Goal: Transaction & Acquisition: Purchase product/service

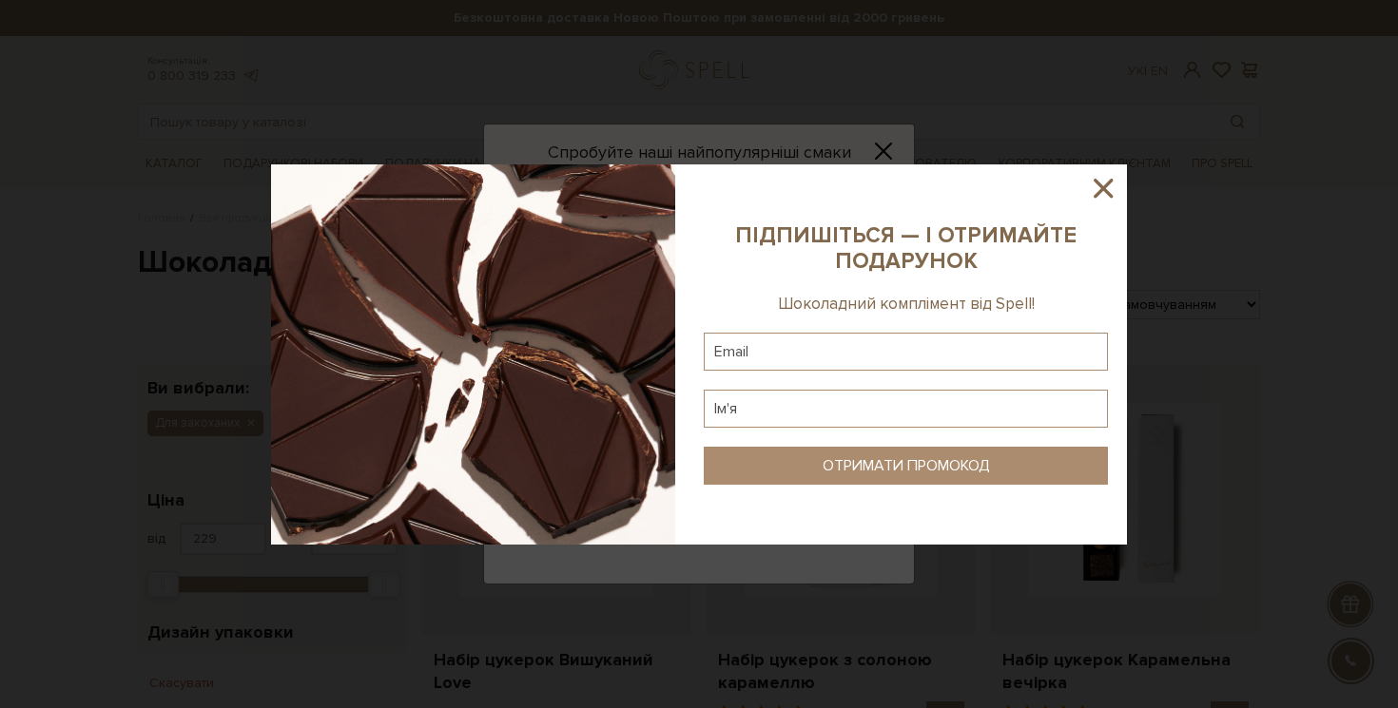
click at [1111, 196] on icon at bounding box center [1102, 188] width 19 height 19
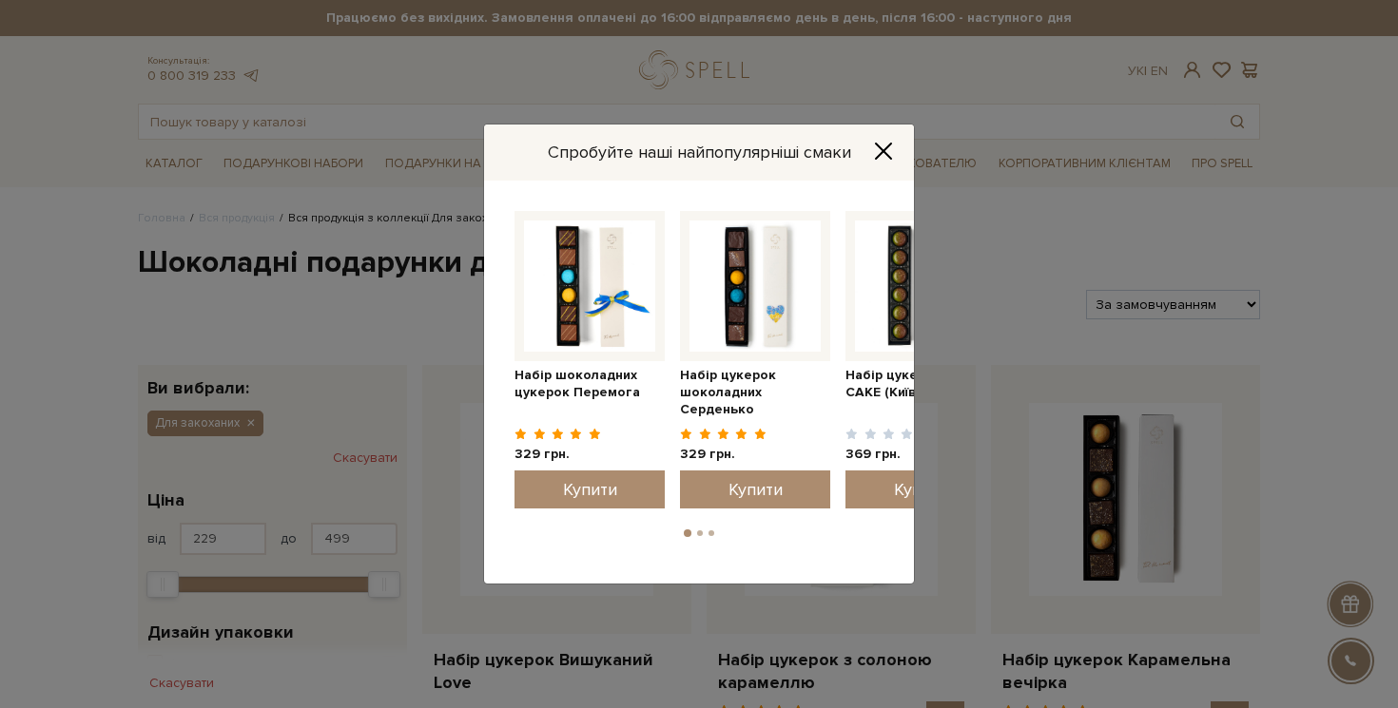
click at [894, 144] on button "Close" at bounding box center [883, 151] width 30 height 21
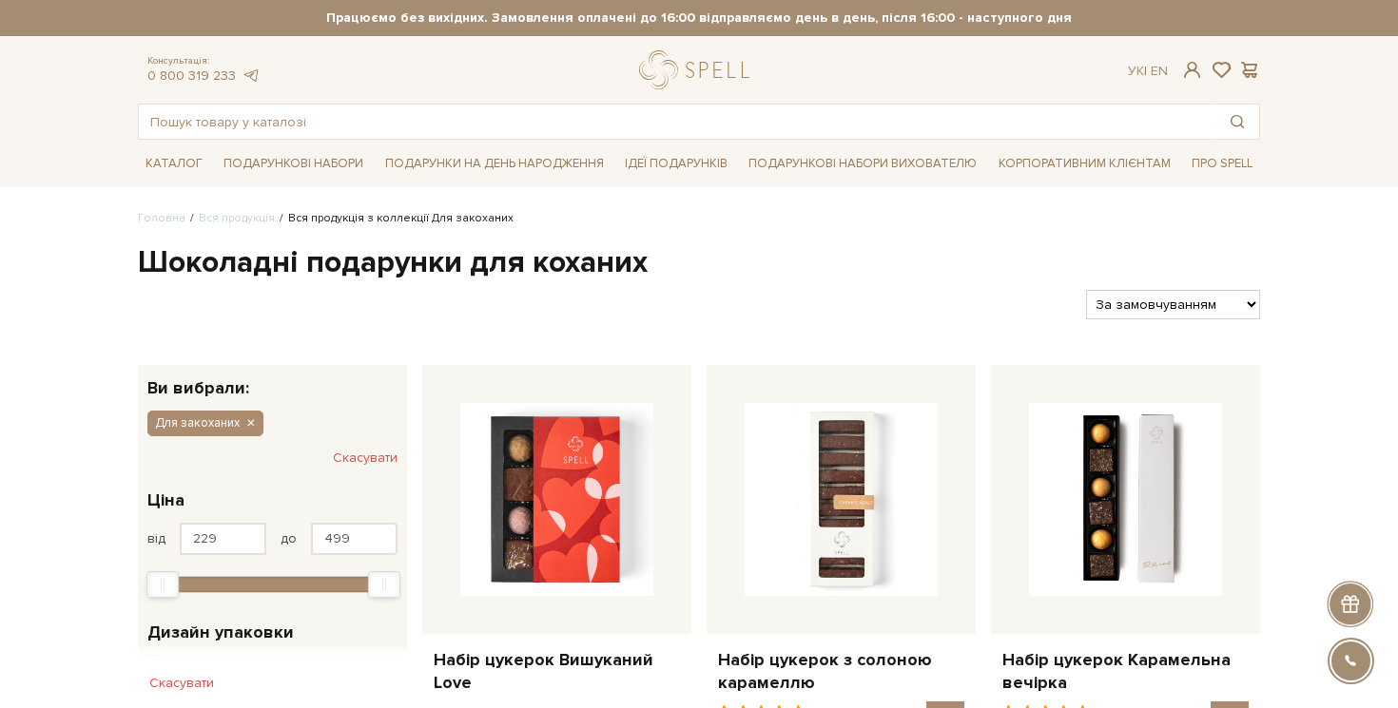
click at [768, 312] on div at bounding box center [604, 304] width 948 height 29
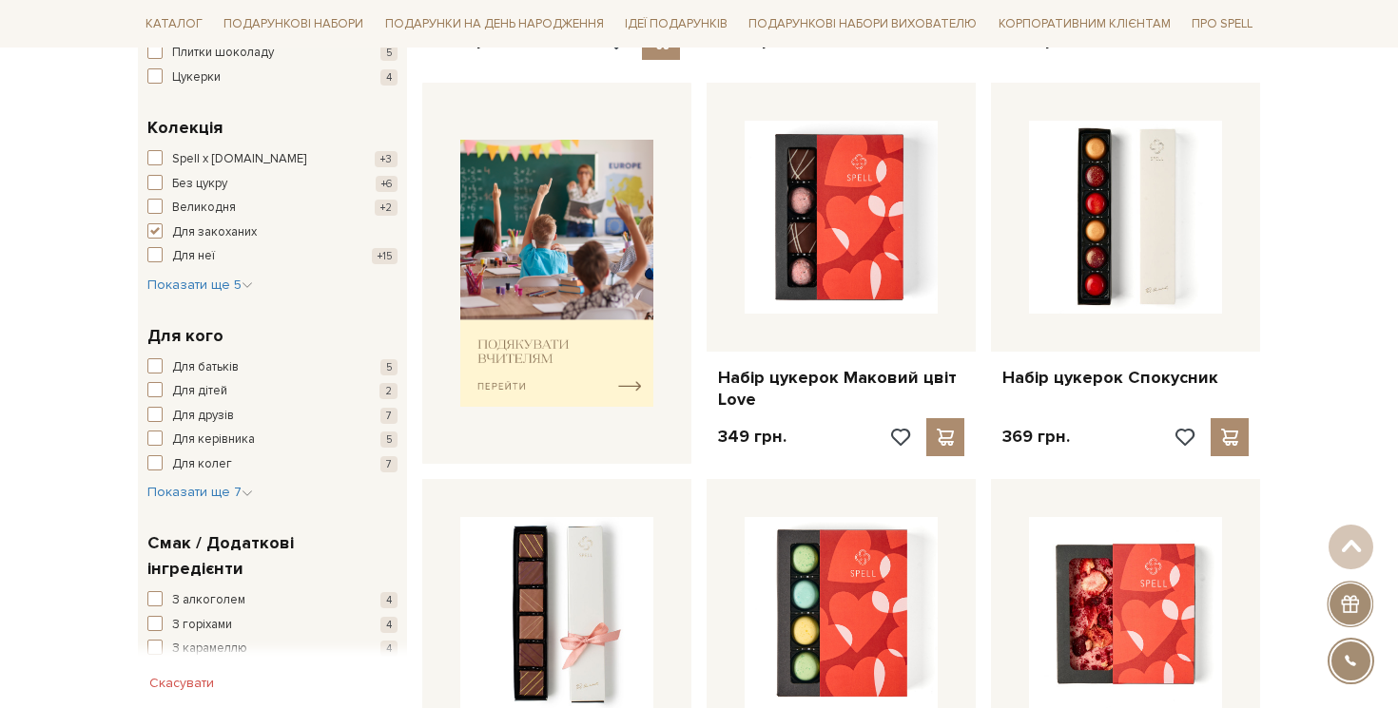
scroll to position [702, 0]
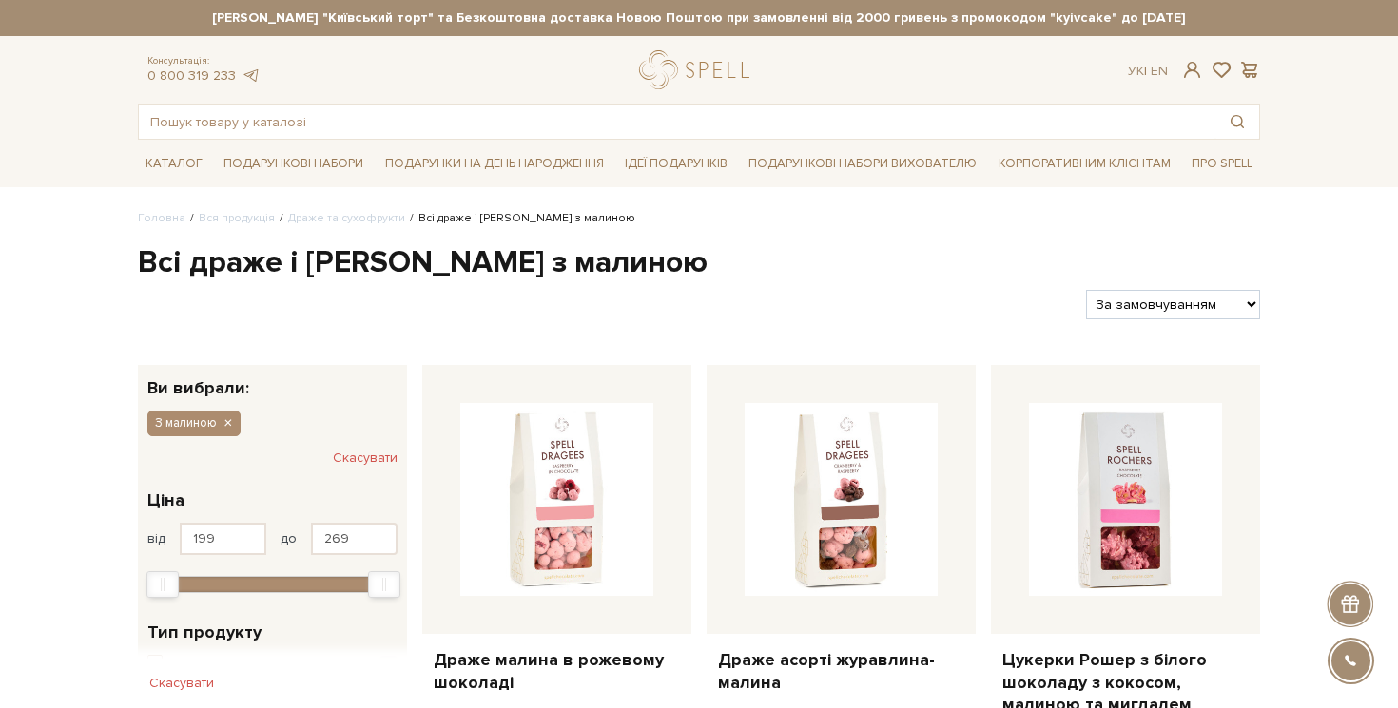
click at [260, 268] on h1 "Всі драже і сухофрукти з малиною" at bounding box center [699, 263] width 1122 height 40
click at [260, 268] on h1 "Всі драже і [PERSON_NAME] з малиною" at bounding box center [699, 263] width 1122 height 40
copy h1 "драже"
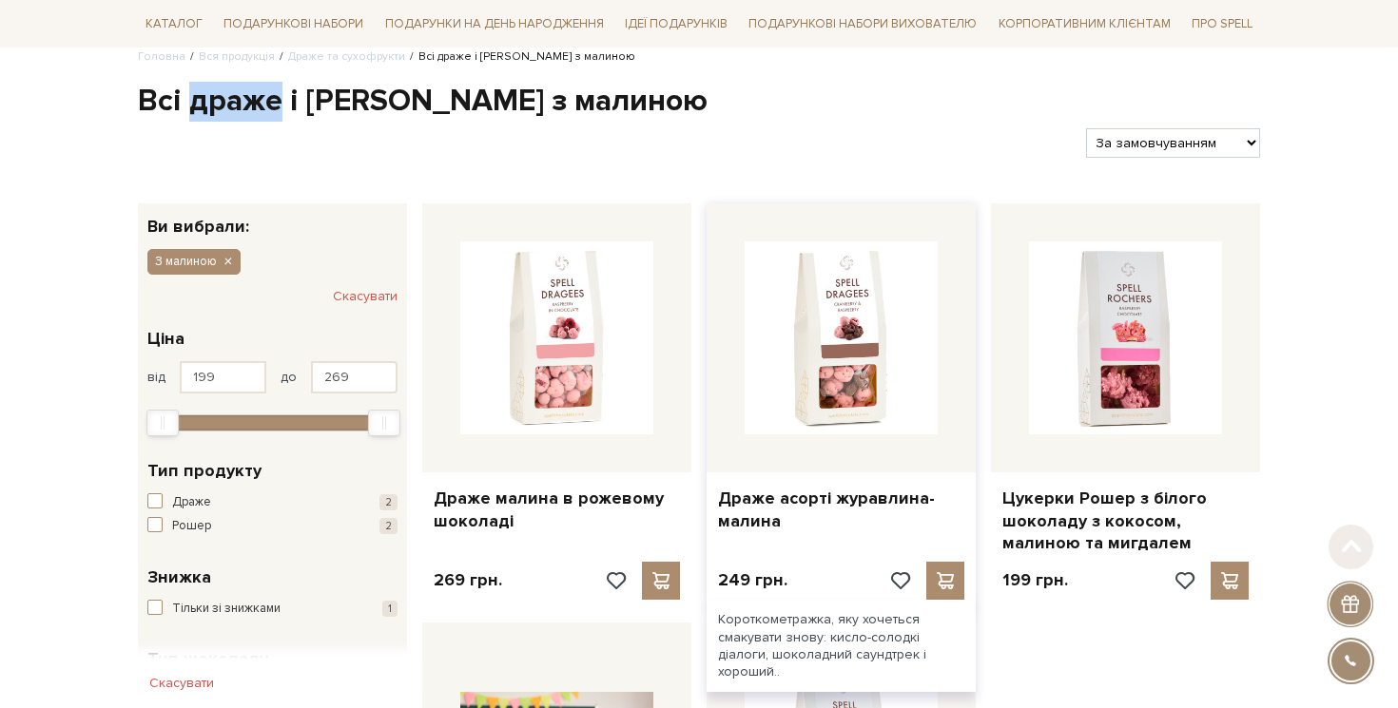
scroll to position [164, 0]
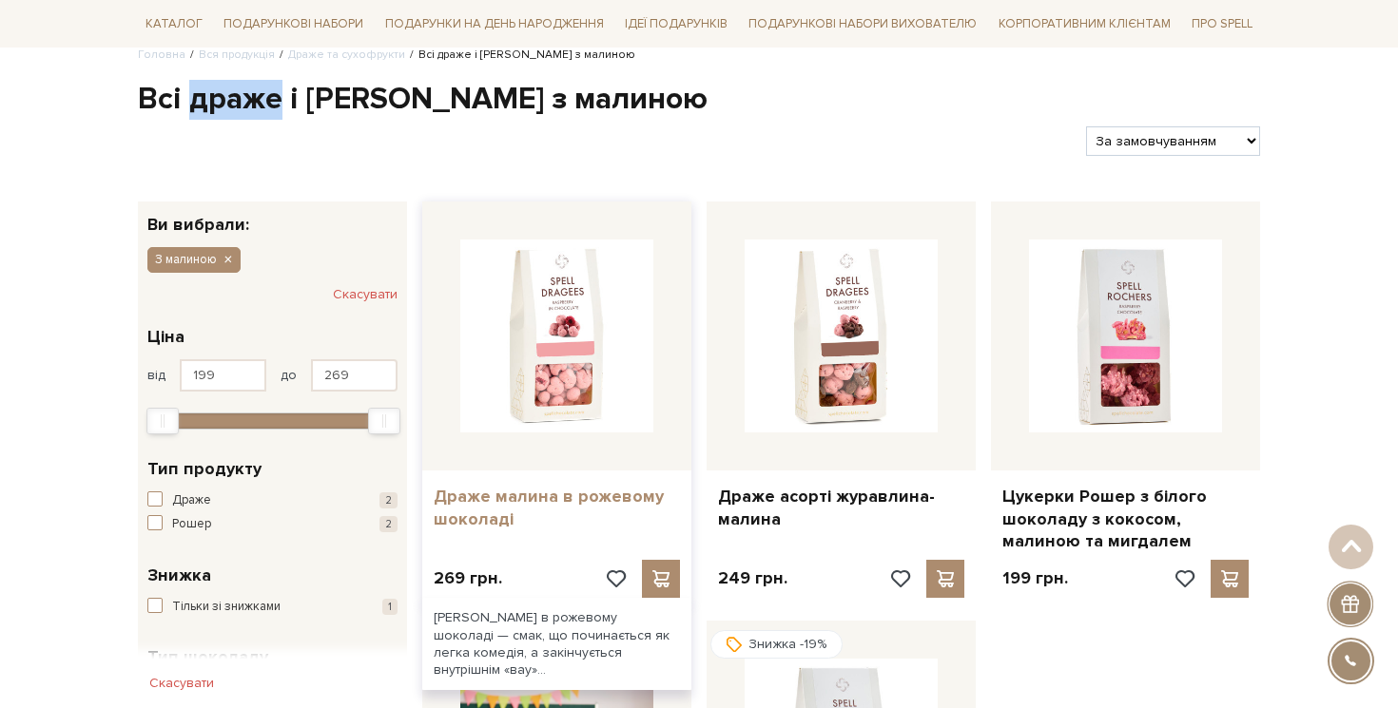
click at [599, 514] on link "Драже малина в рожевому шоколаді" at bounding box center [557, 508] width 246 height 45
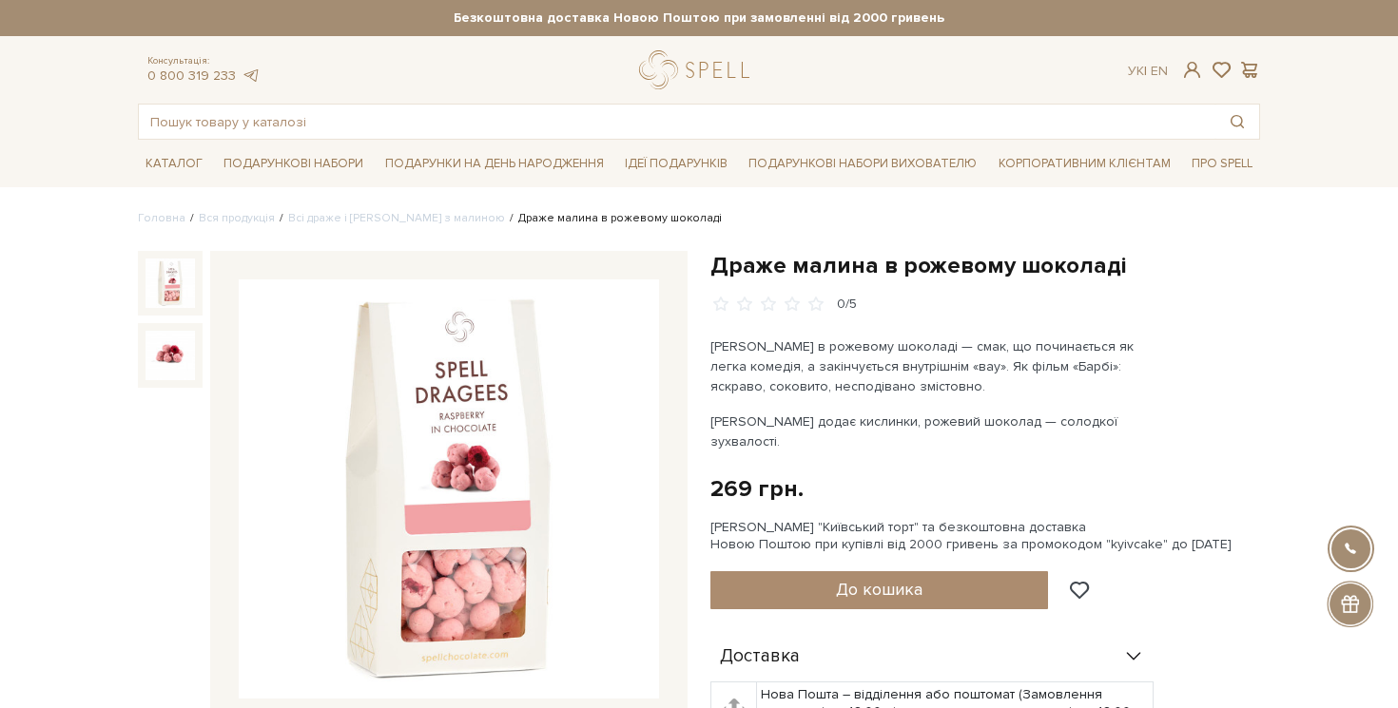
scroll to position [87, 0]
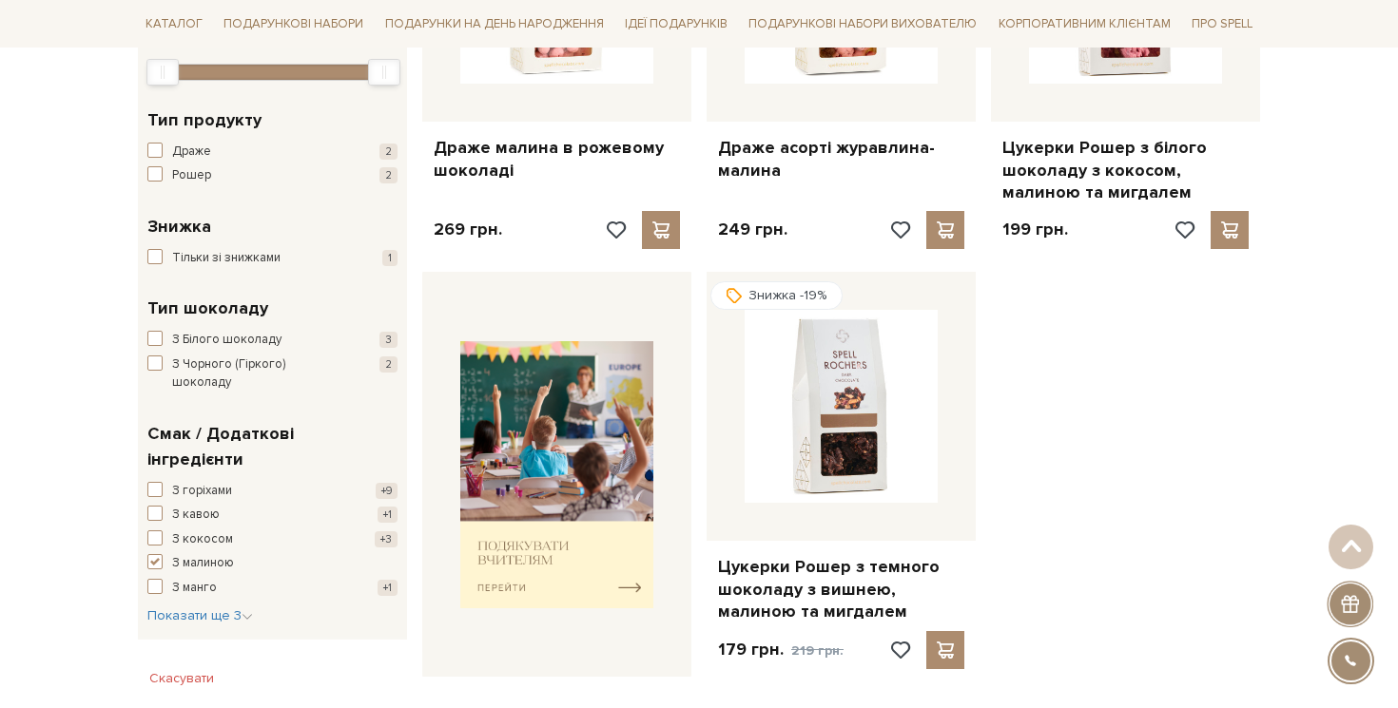
scroll to position [279, 0]
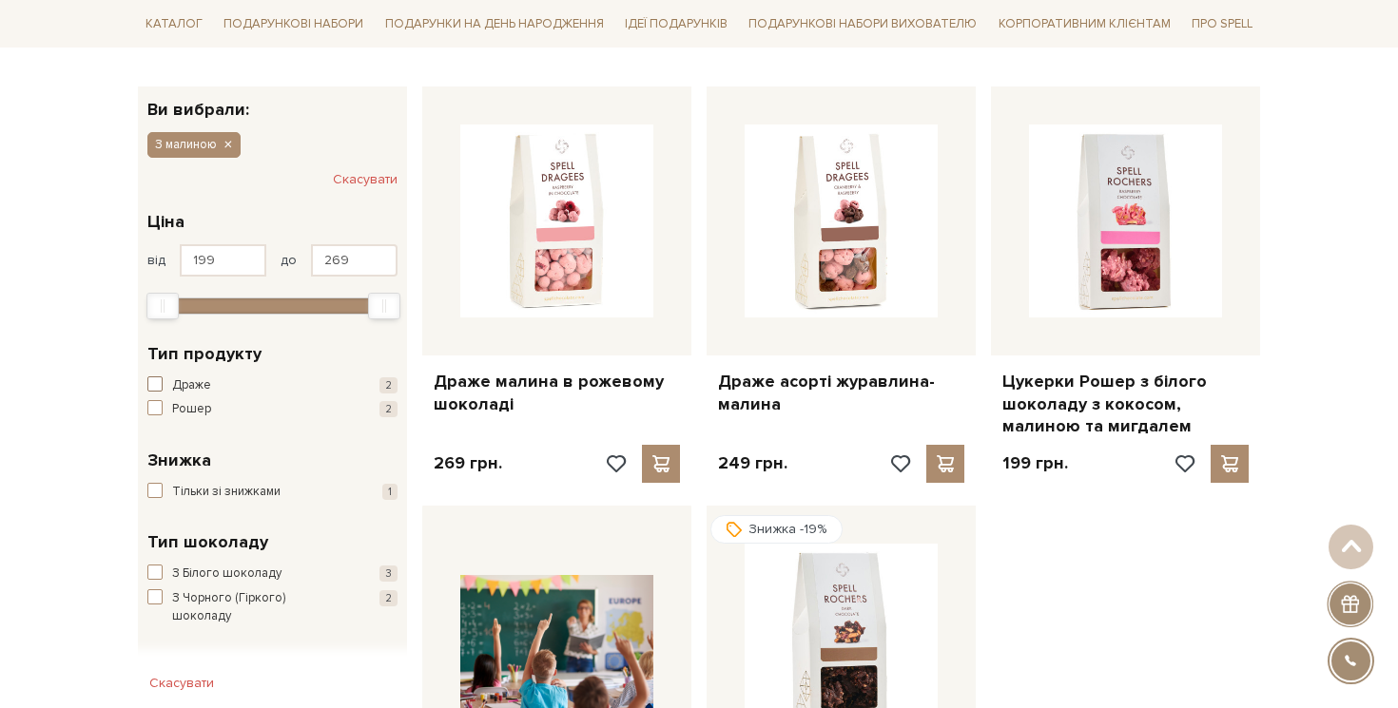
click at [158, 384] on span "button" at bounding box center [154, 384] width 15 height 15
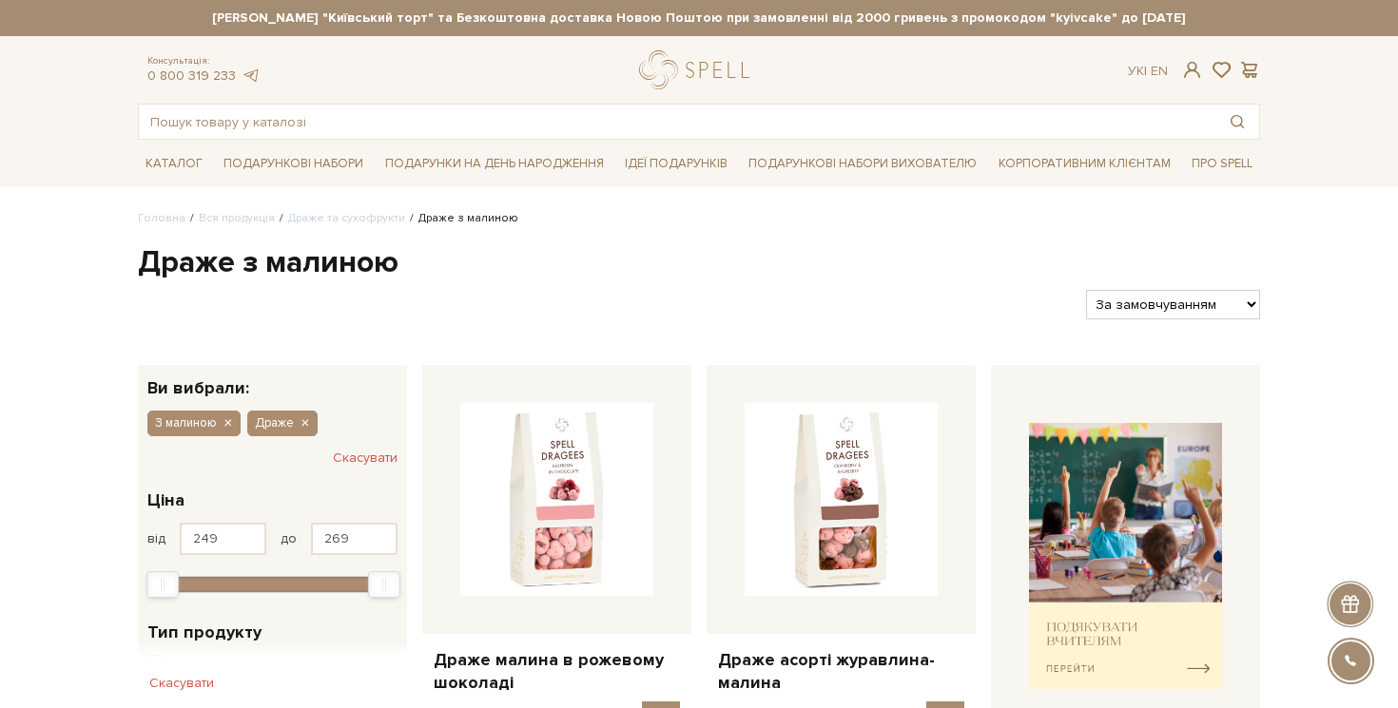
click at [262, 262] on h1 "Драже з малиною" at bounding box center [699, 263] width 1122 height 40
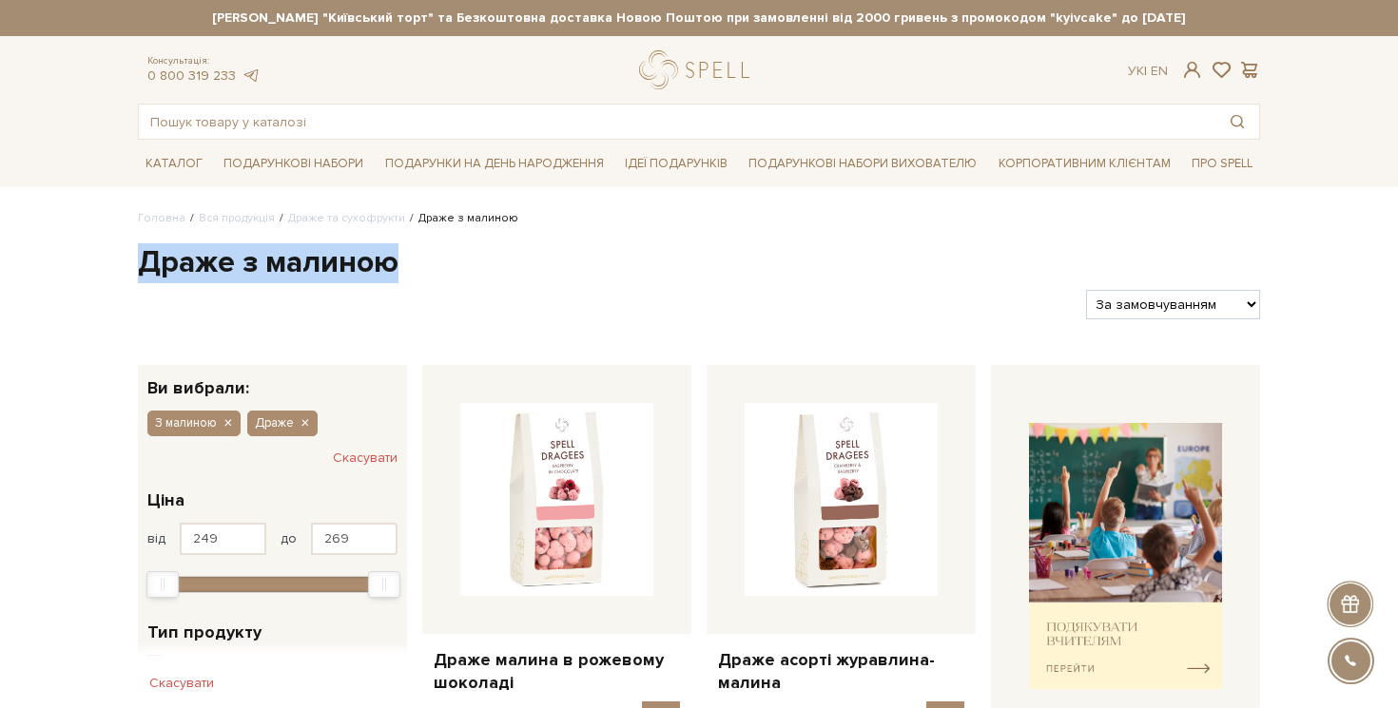
click at [262, 262] on h1 "Драже з малиною" at bounding box center [699, 263] width 1122 height 40
copy div "Драже з малиною"
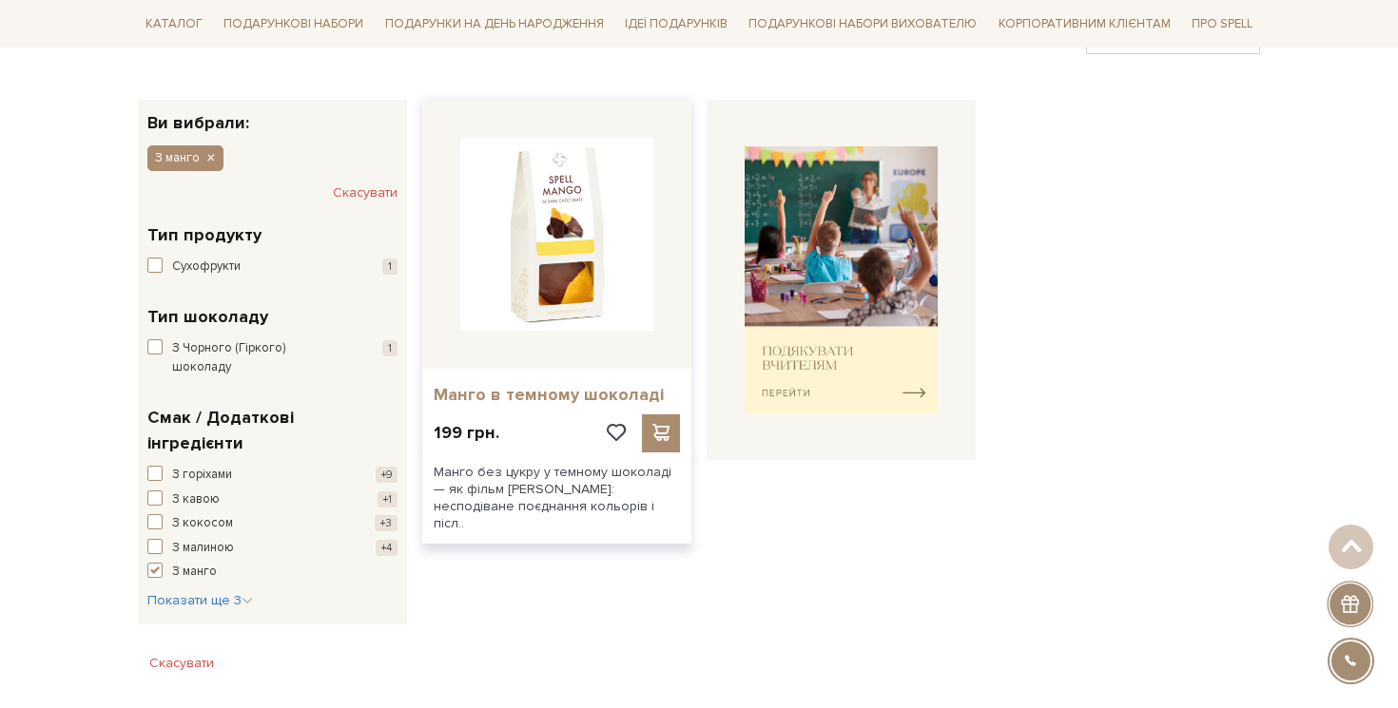
scroll to position [352, 0]
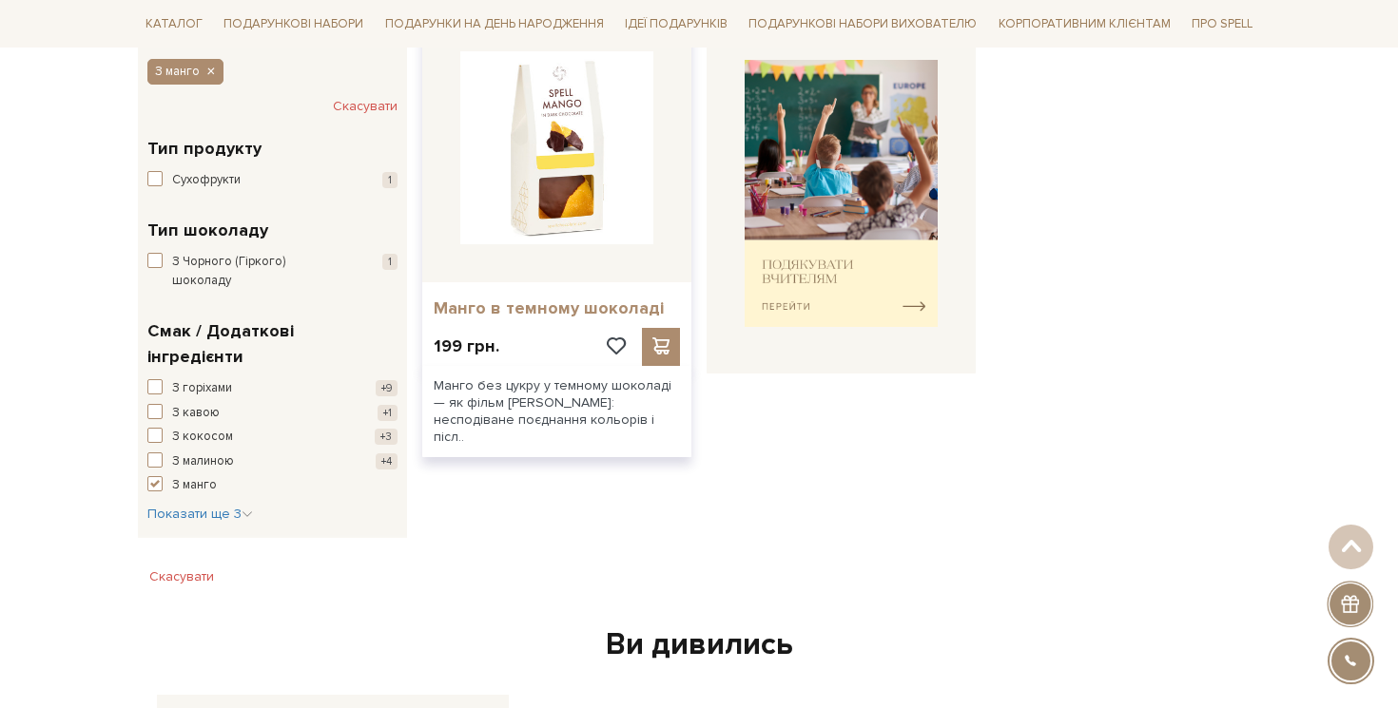
click at [589, 315] on link "Манго в темному шоколаді" at bounding box center [557, 309] width 246 height 22
